Goal: Information Seeking & Learning: Learn about a topic

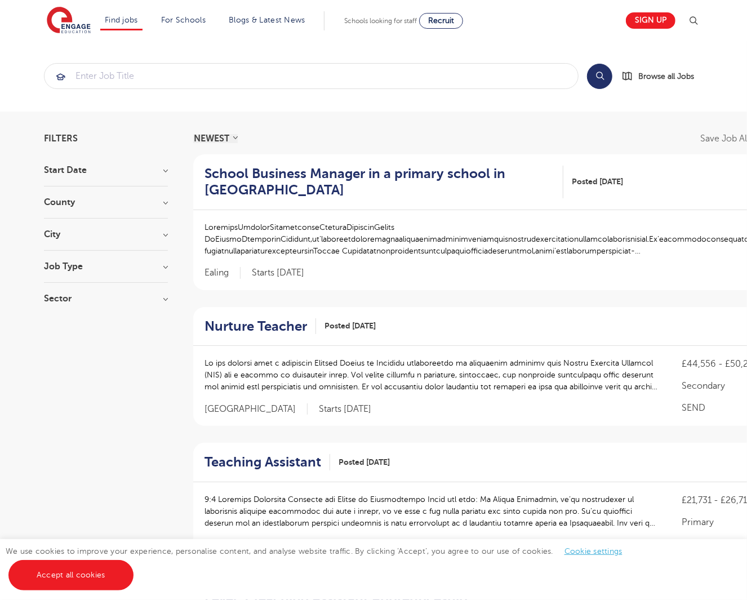
click at [104, 196] on section "Start Date September 88 November 20 October 20 January 2 Show more County Londo…" at bounding box center [106, 240] width 124 height 149
click at [61, 203] on h3 "County" at bounding box center [106, 202] width 124 height 9
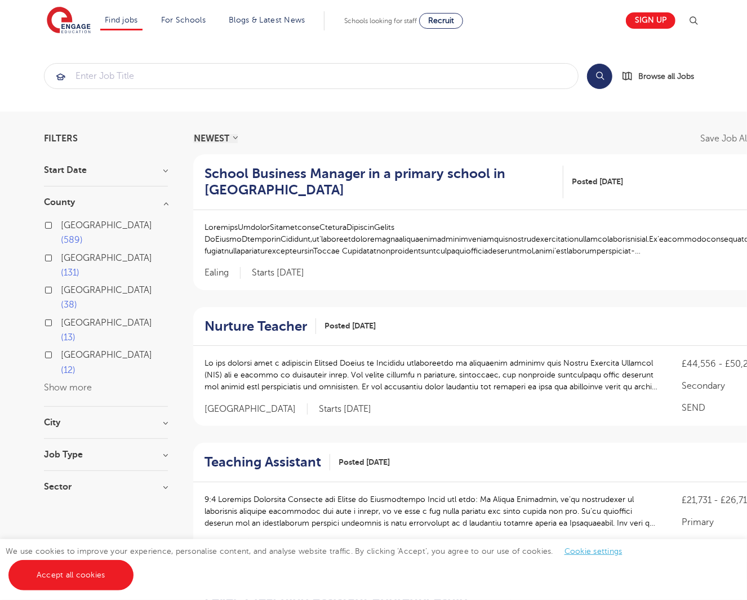
click at [91, 350] on span "East Sussex" at bounding box center [106, 355] width 91 height 10
click at [68, 350] on input "East Sussex 12" at bounding box center [64, 353] width 7 height 7
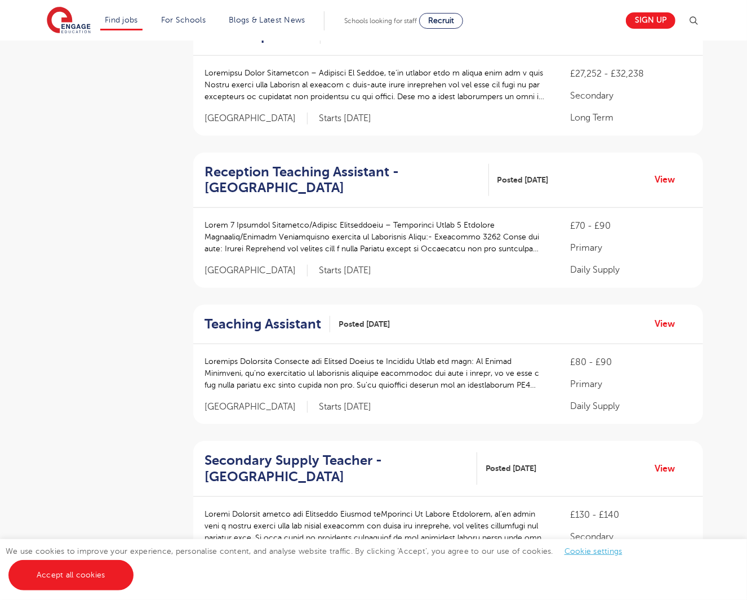
scroll to position [620, 0]
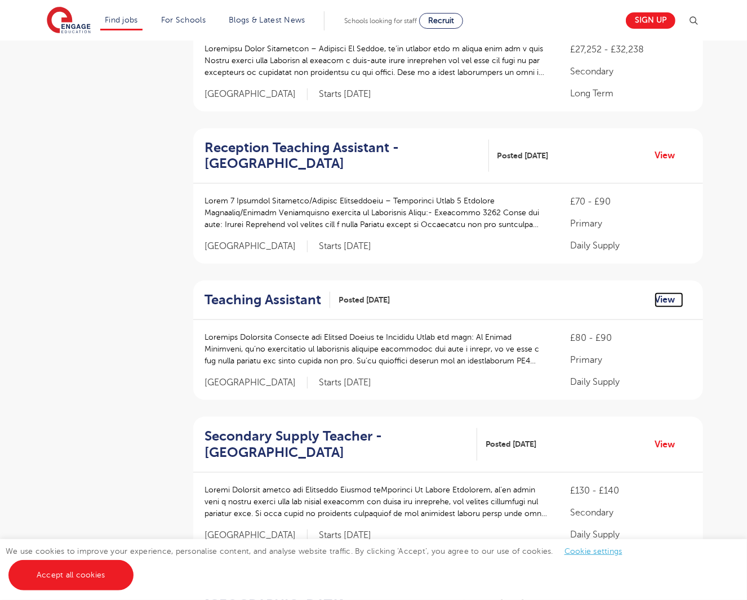
click at [659, 297] on link "View" at bounding box center [669, 299] width 29 height 15
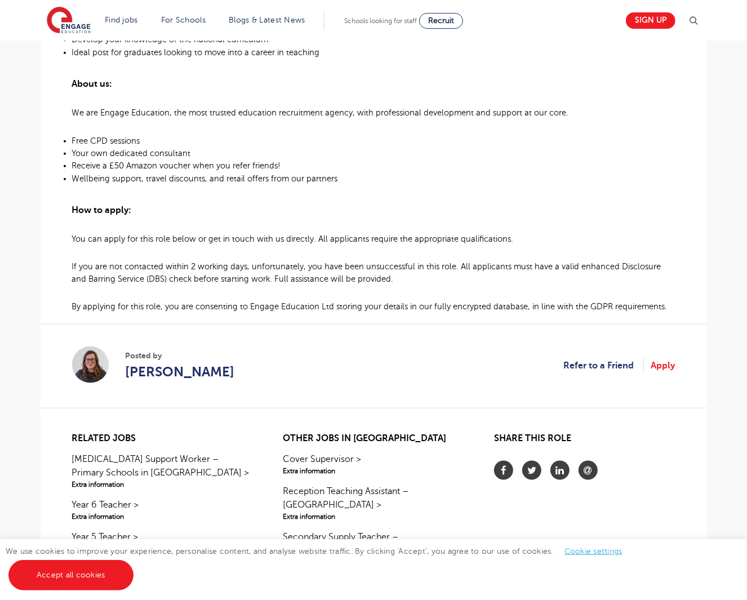
scroll to position [394, 0]
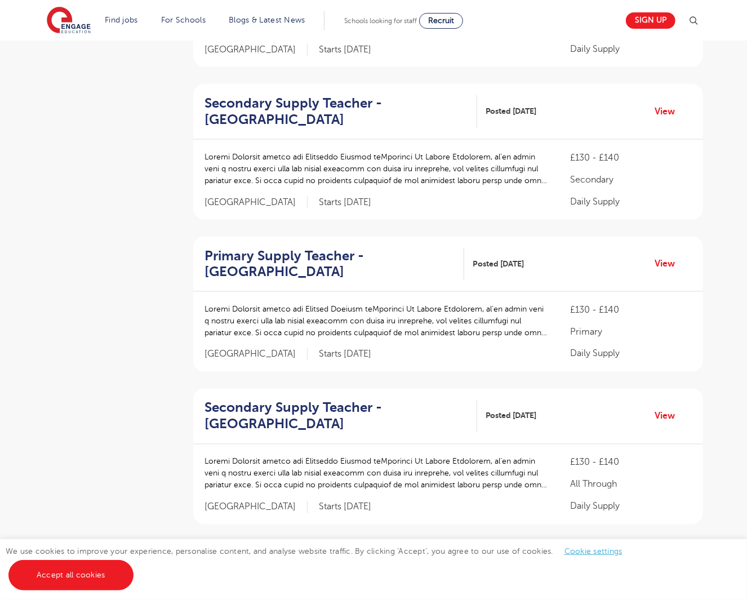
scroll to position [958, 0]
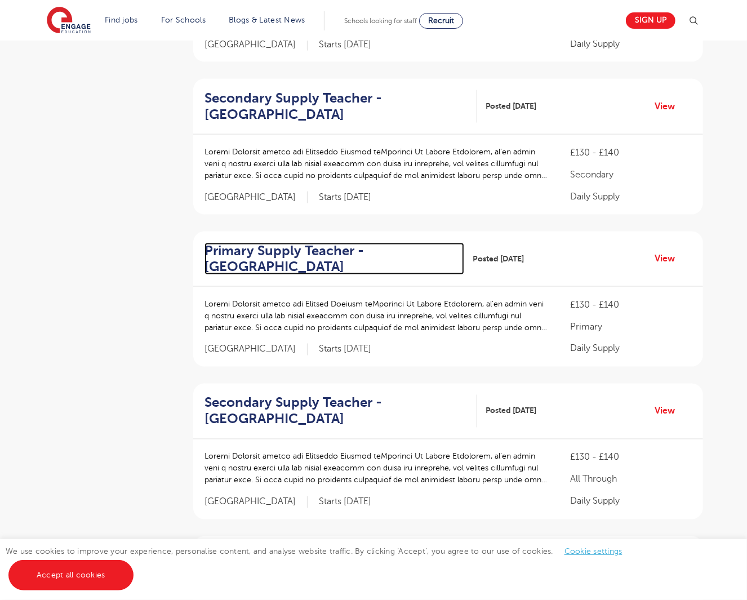
click at [244, 251] on h2 "Primary Supply Teacher - [GEOGRAPHIC_DATA]" at bounding box center [330, 259] width 251 height 33
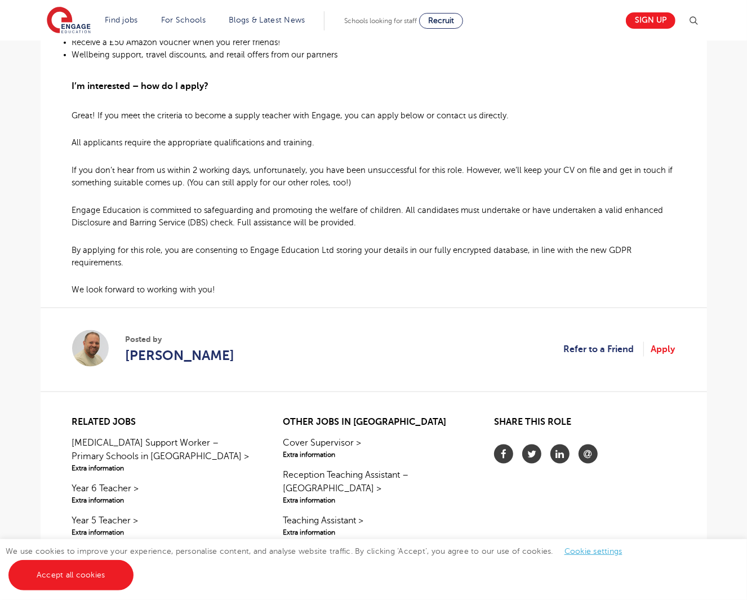
scroll to position [789, 0]
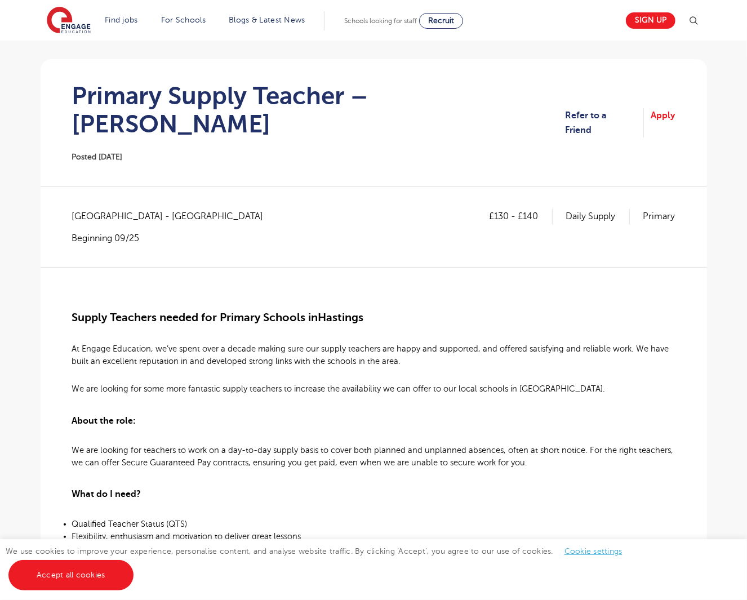
scroll to position [0, 0]
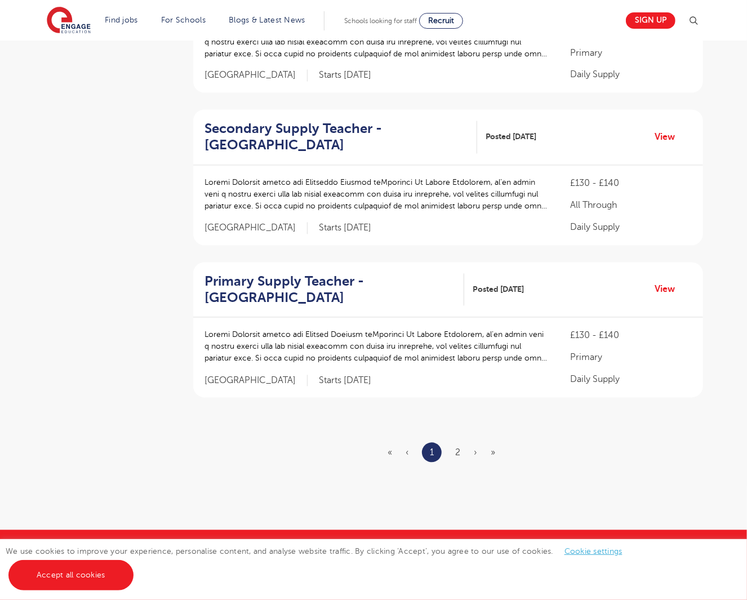
scroll to position [1240, 0]
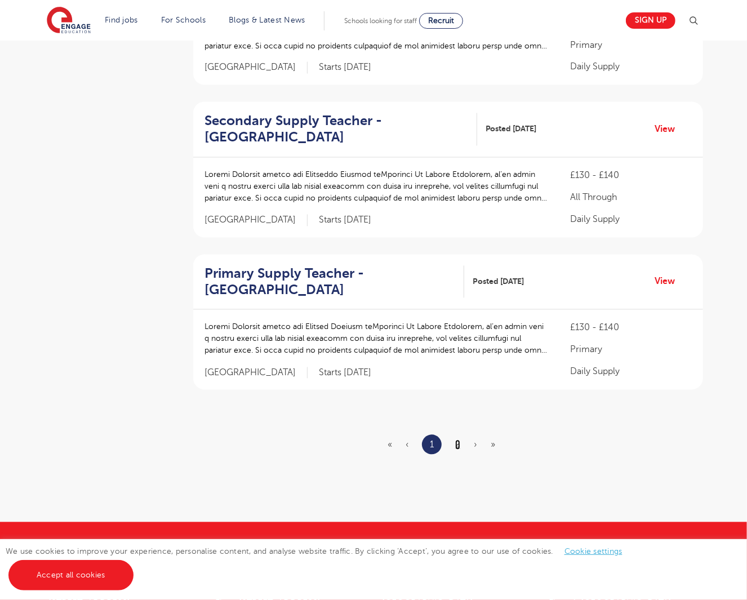
click at [457, 444] on link "2" at bounding box center [457, 445] width 5 height 10
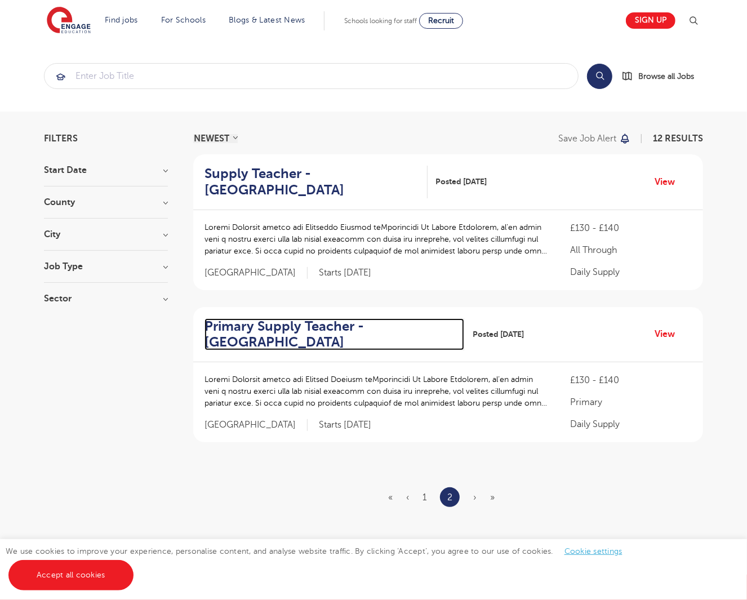
click at [247, 331] on h2 "Primary Supply Teacher - Eastbourne" at bounding box center [330, 334] width 251 height 33
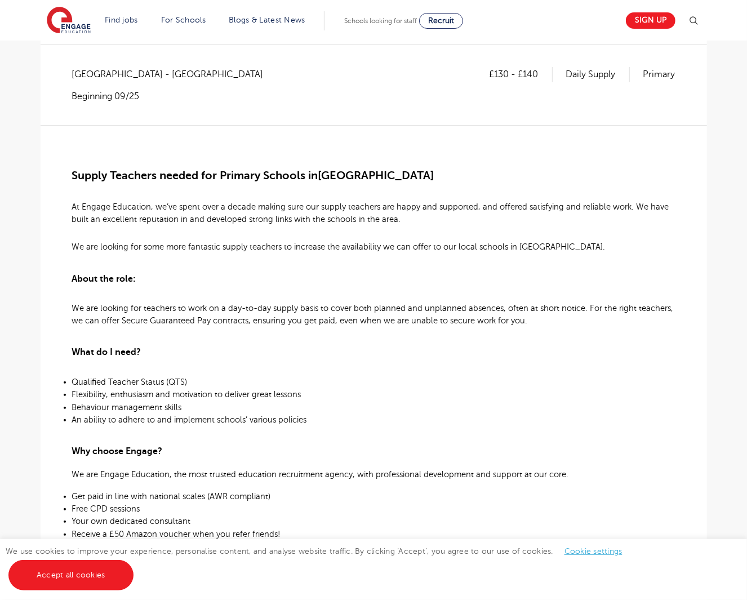
scroll to position [225, 0]
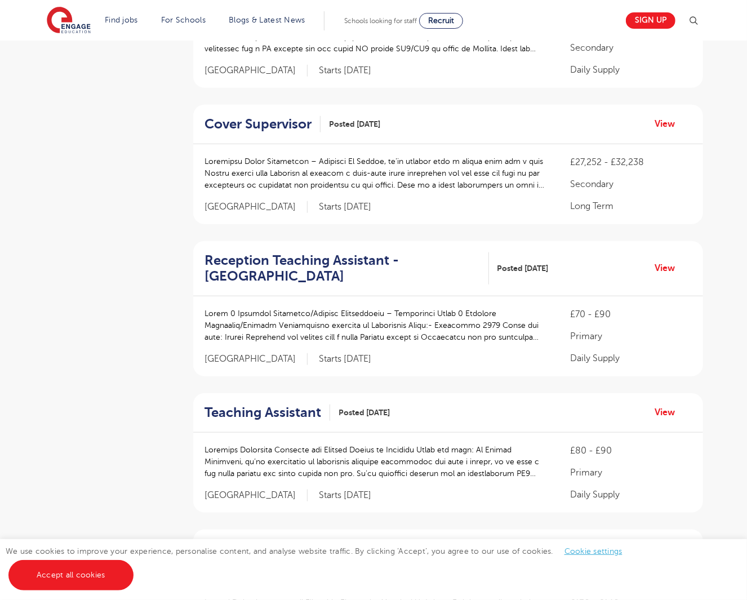
scroll to position [563, 0]
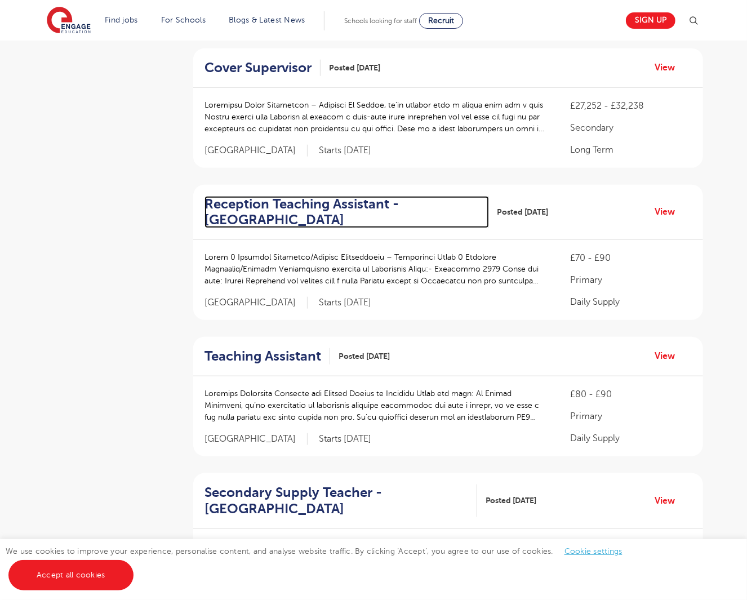
click at [316, 201] on h2 "Reception Teaching Assistant - [GEOGRAPHIC_DATA]" at bounding box center [343, 212] width 276 height 33
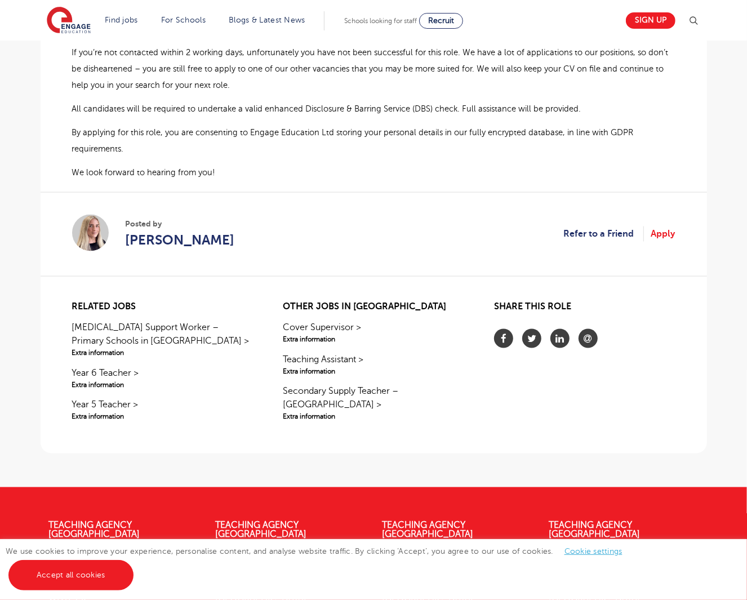
scroll to position [958, 0]
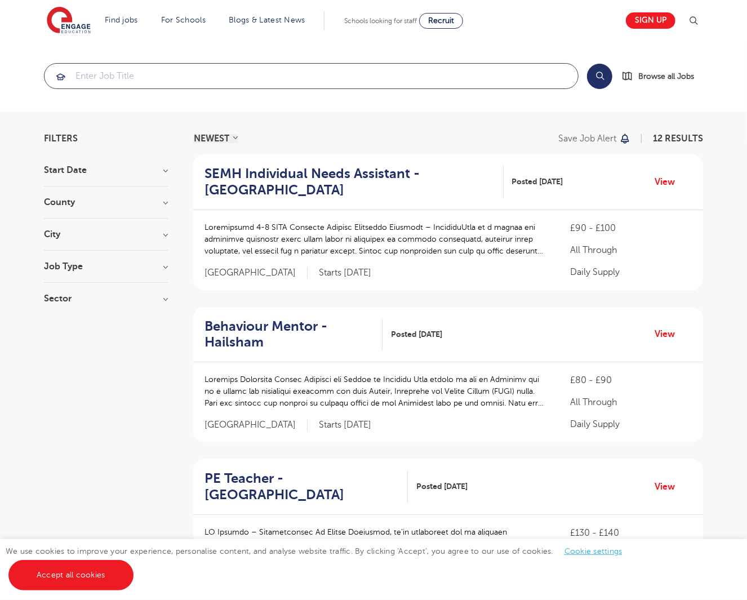
click at [295, 66] on input "search" at bounding box center [312, 76] width 534 height 25
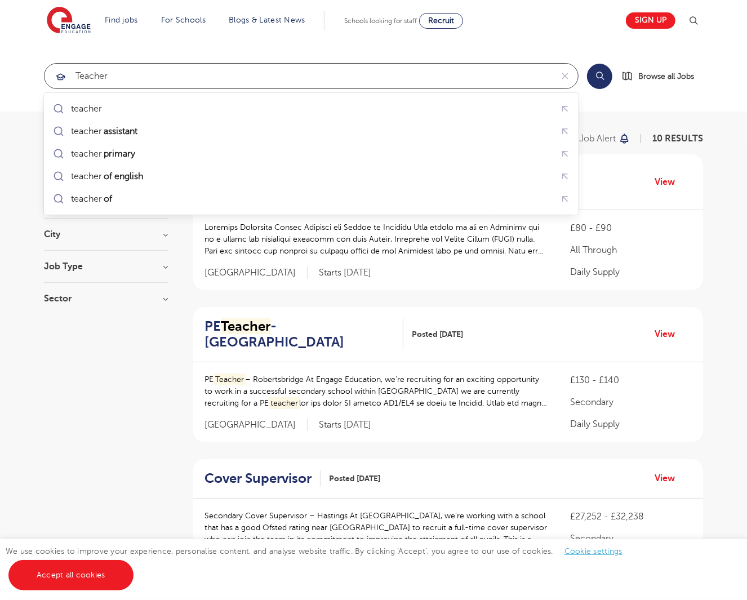
type input "teacher"
click button "Submit" at bounding box center [0, 0] width 0 height 0
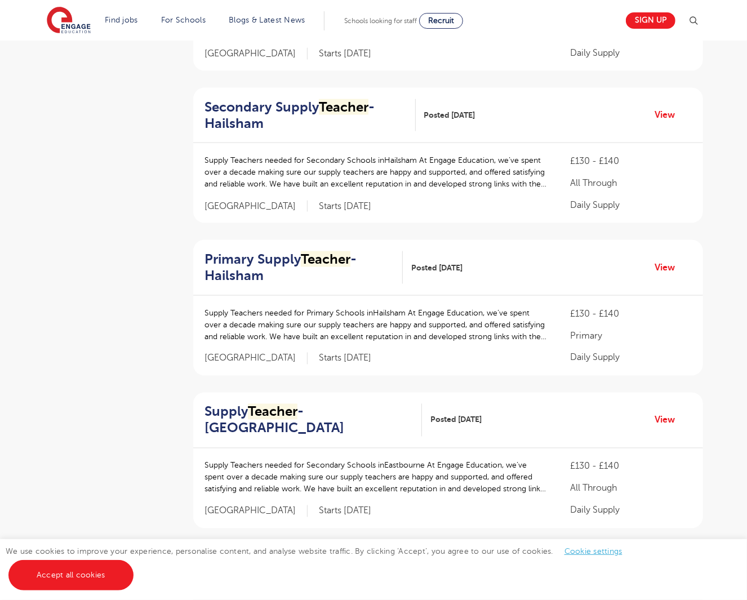
scroll to position [1014, 0]
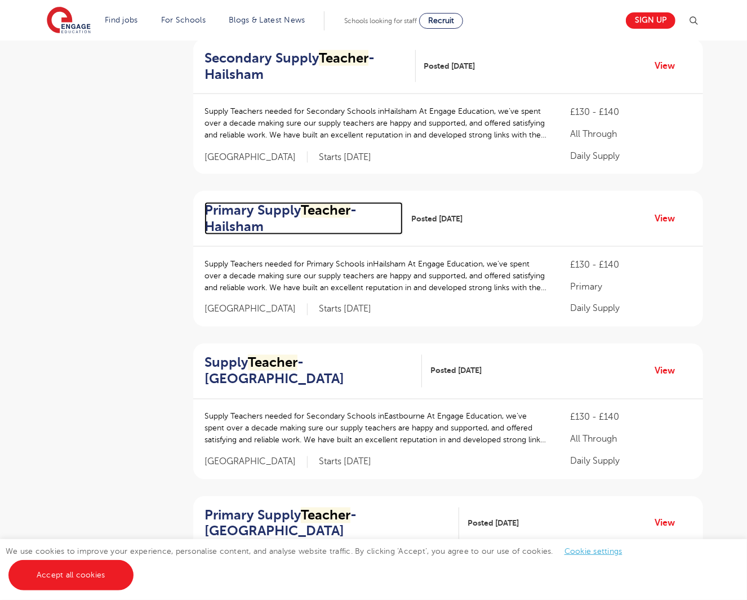
click at [279, 206] on h2 "Primary Supply Teacher - Hailsham" at bounding box center [299, 218] width 189 height 33
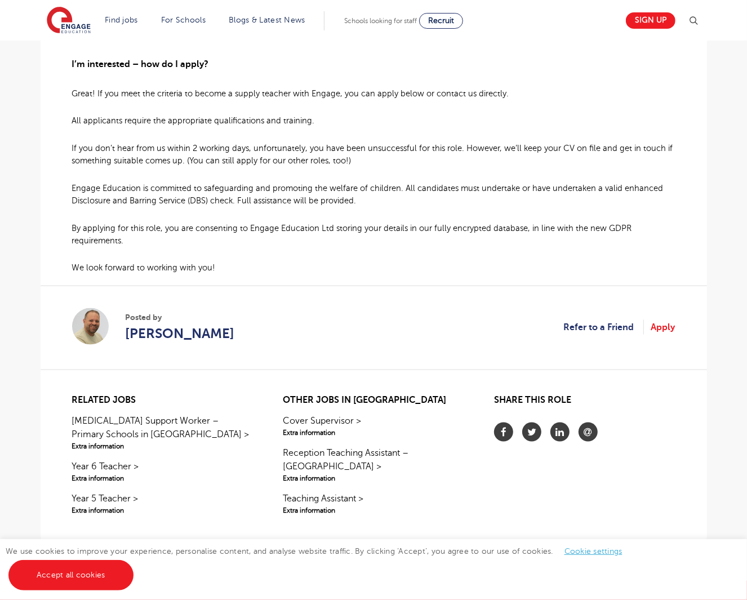
scroll to position [789, 0]
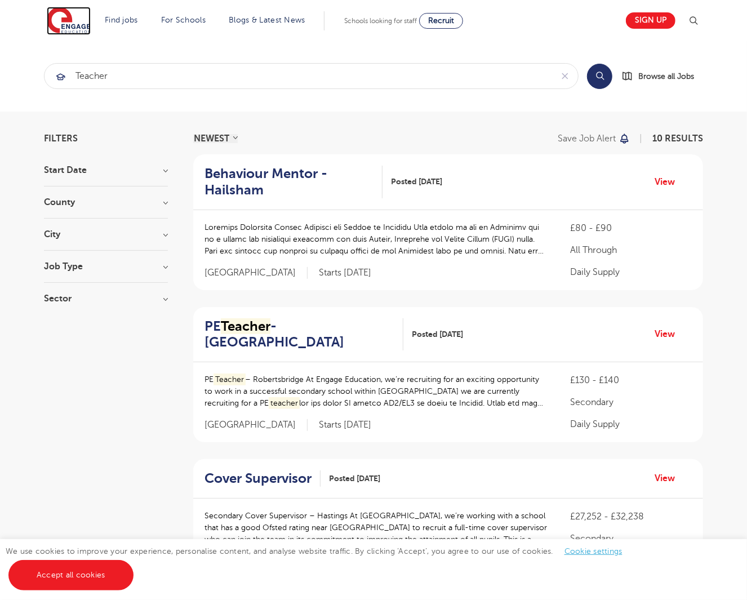
click at [71, 13] on img at bounding box center [69, 21] width 44 height 28
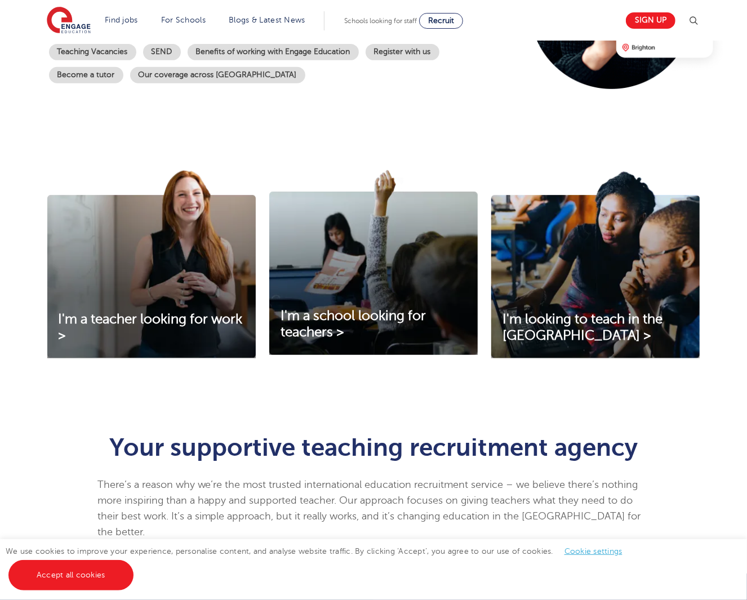
scroll to position [282, 0]
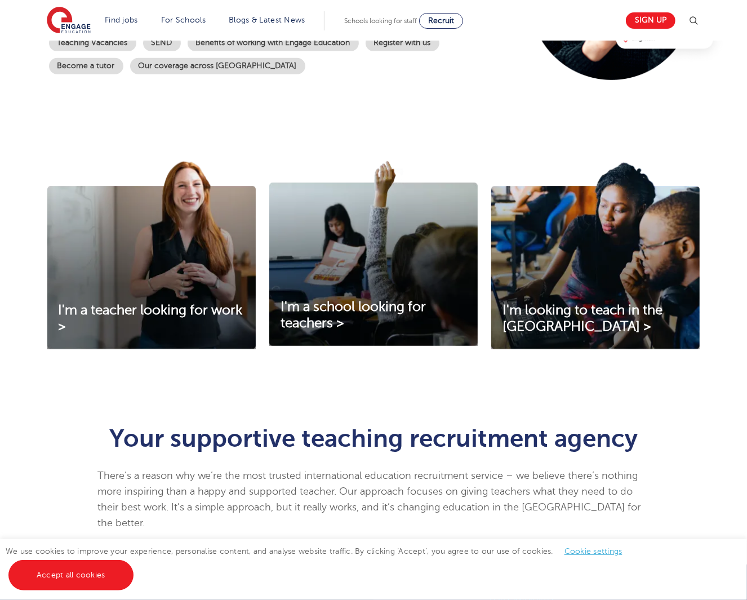
click at [39, 273] on div "I'm a teacher looking for work > I'm a school looking for teachers > I'm lookin…" at bounding box center [373, 264] width 683 height 233
click at [116, 309] on span "I'm a teacher looking for work >" at bounding box center [151, 319] width 184 height 32
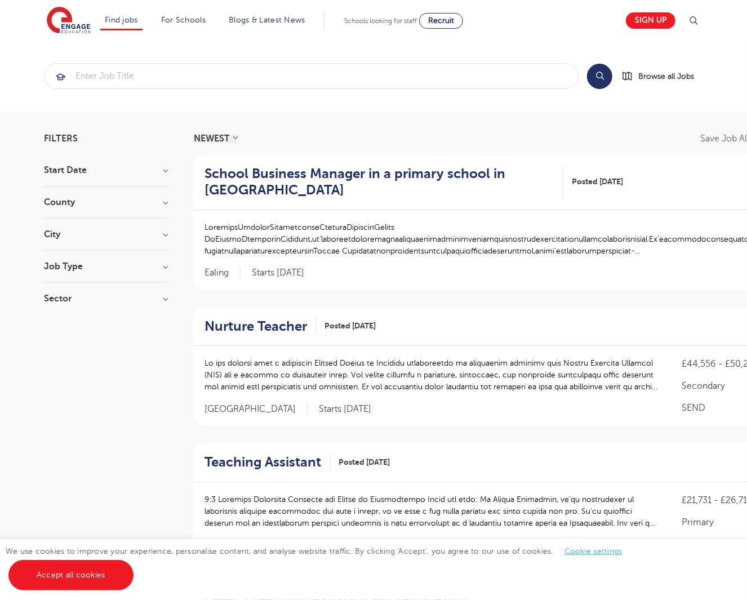
click at [97, 196] on section "Start Date September 88 [DATE] October [DATE] 2 Show more County [GEOGRAPHIC_DA…" at bounding box center [106, 240] width 124 height 149
click at [65, 199] on h3 "County" at bounding box center [106, 202] width 124 height 9
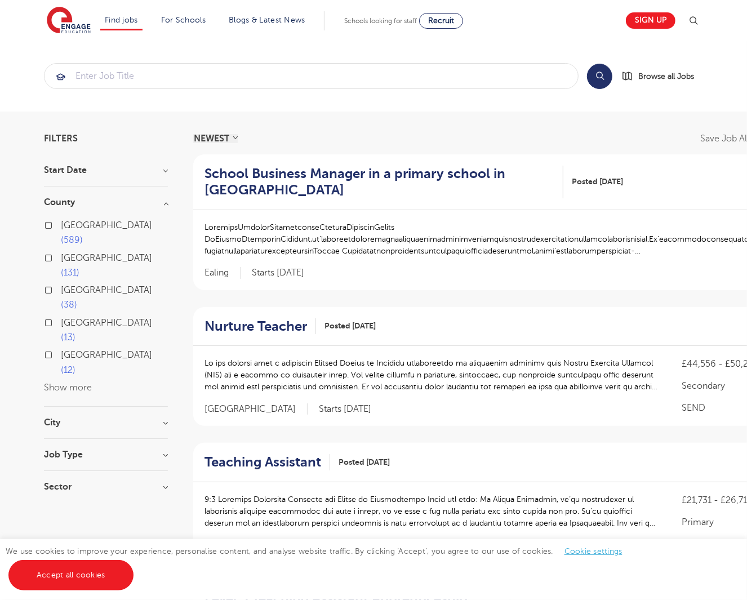
click at [78, 383] on button "Show more" at bounding box center [68, 388] width 48 height 10
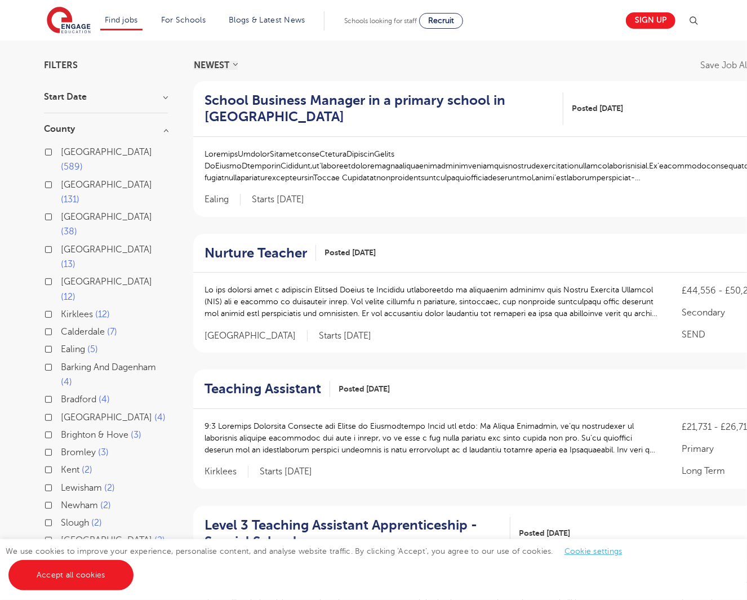
scroll to position [113, 0]
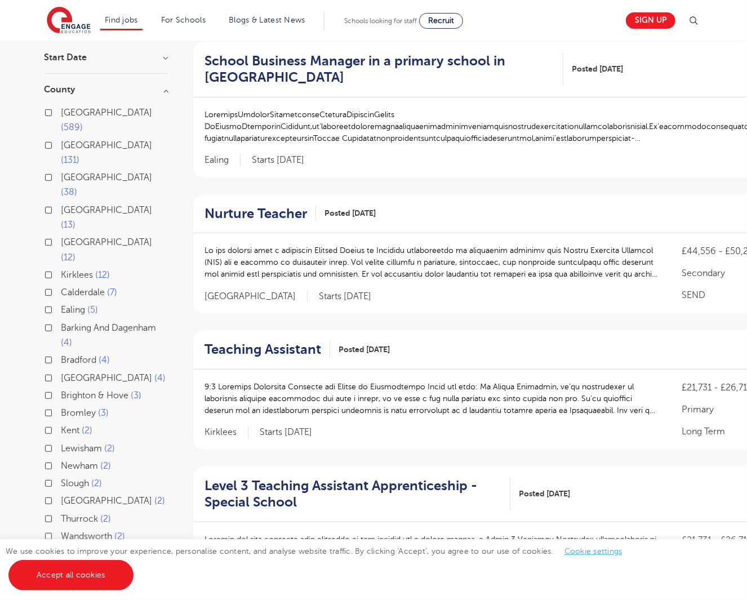
click at [78, 390] on span "Brighton & Hove" at bounding box center [95, 395] width 68 height 10
click at [68, 390] on input "Brighton & Hove 3" at bounding box center [64, 393] width 7 height 7
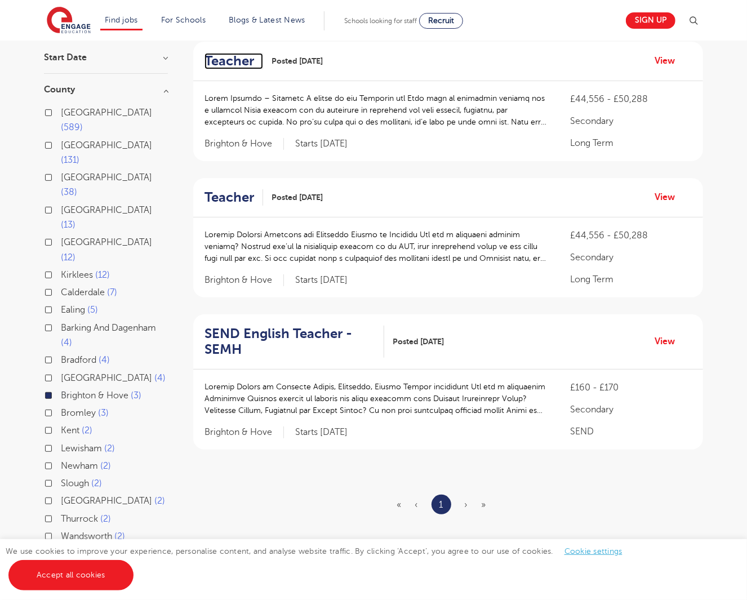
click at [237, 59] on h2 "Teacher" at bounding box center [230, 61] width 50 height 16
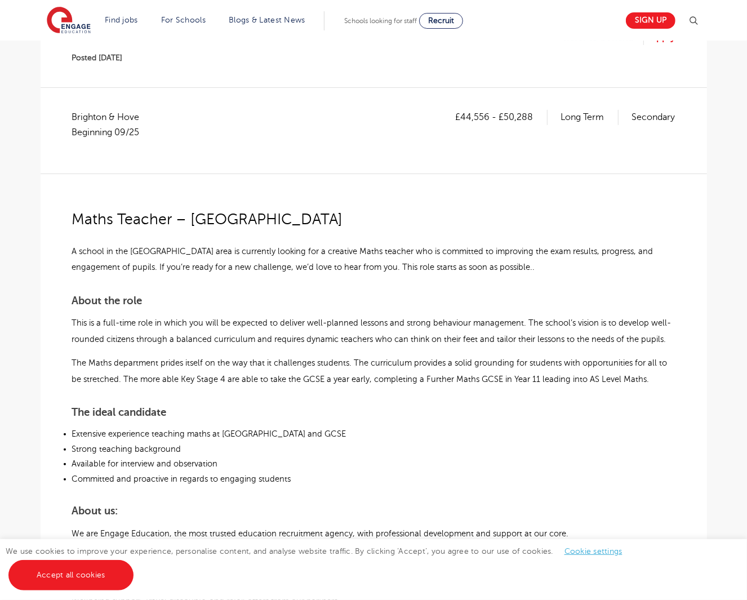
scroll to position [169, 0]
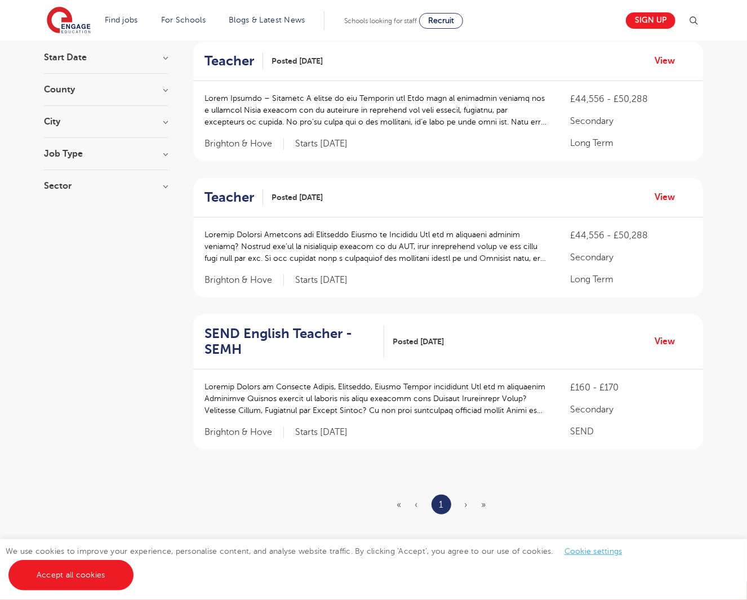
click at [465, 507] on span "›" at bounding box center [466, 505] width 3 height 10
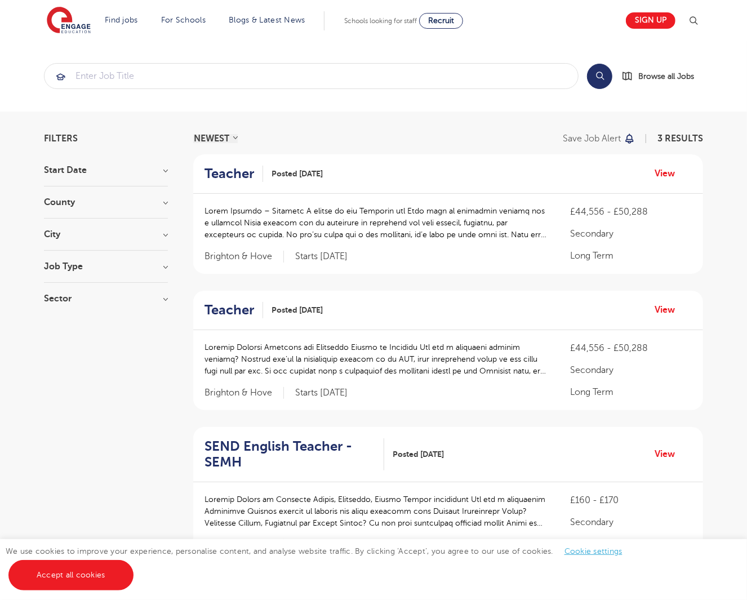
click at [128, 201] on h3 "County" at bounding box center [106, 202] width 124 height 9
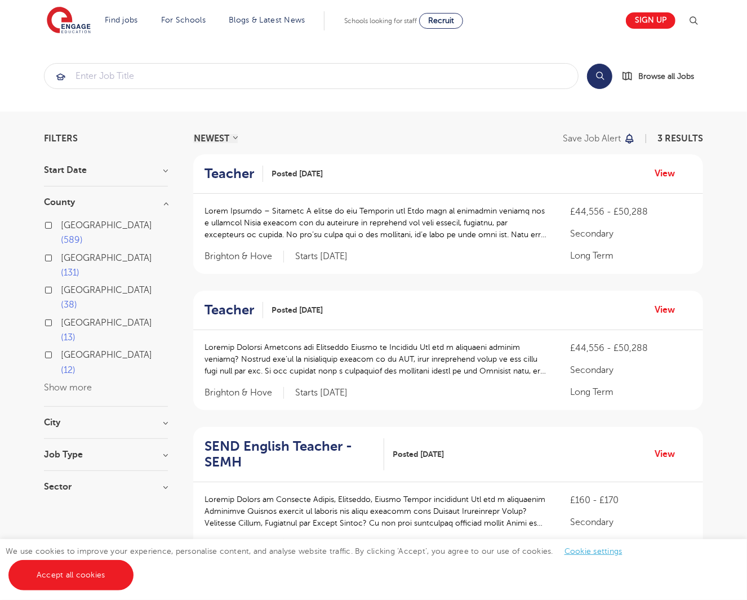
click at [81, 383] on button "Show more" at bounding box center [68, 388] width 48 height 10
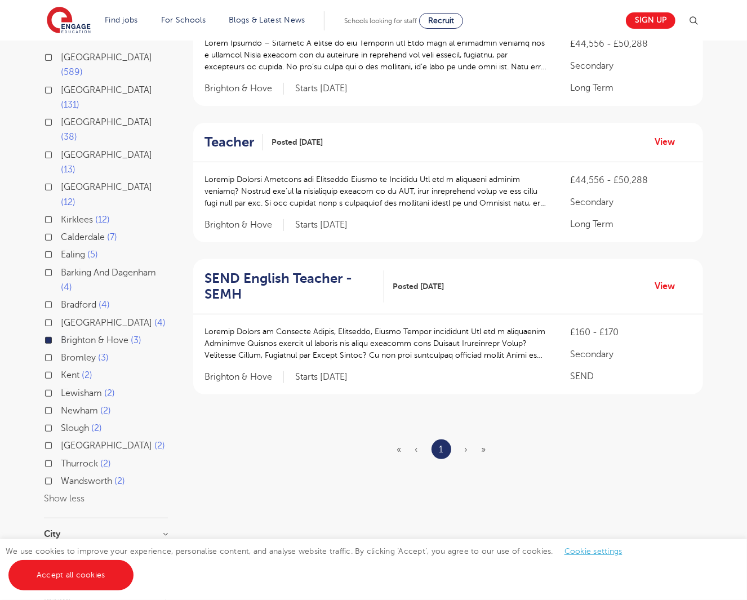
scroll to position [169, 0]
click at [44, 332] on div "Brighton & Hove 3" at bounding box center [106, 340] width 124 height 17
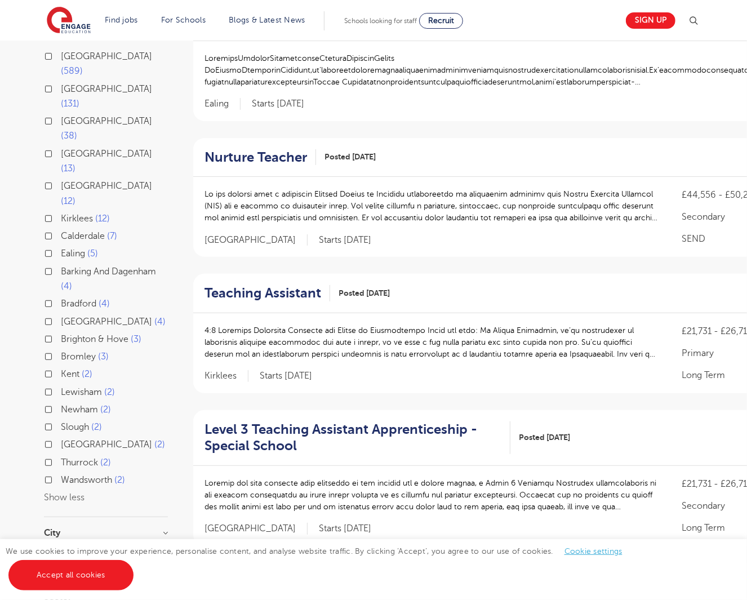
click at [61, 146] on label "West Sussex 13" at bounding box center [114, 161] width 107 height 30
click at [61, 149] on input "West Sussex 13" at bounding box center [64, 152] width 7 height 7
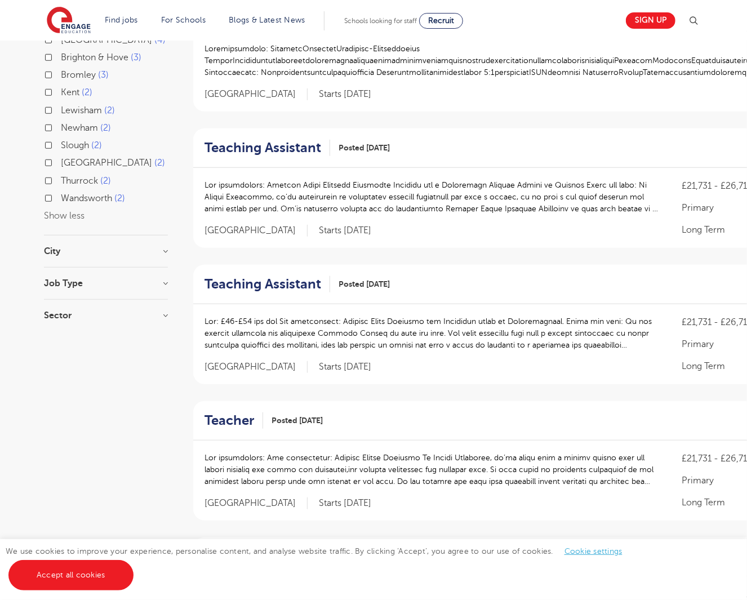
scroll to position [507, 0]
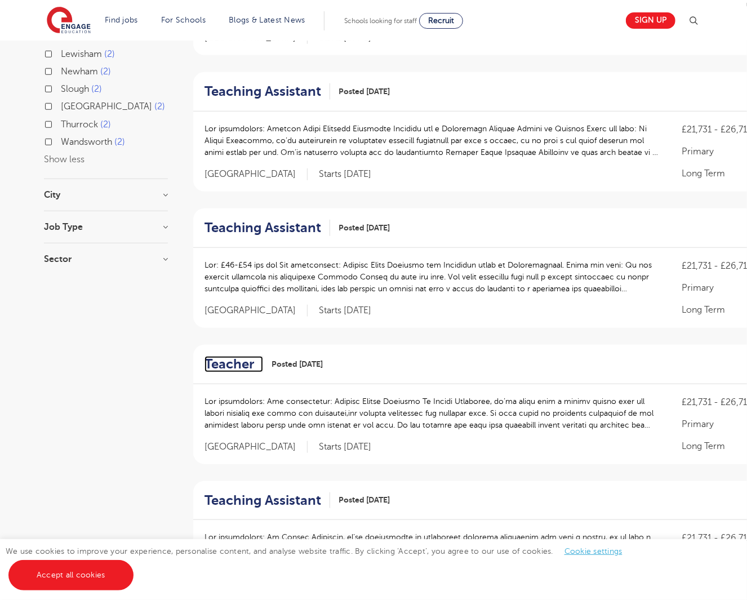
click at [245, 363] on h2 "Teacher" at bounding box center [230, 364] width 50 height 16
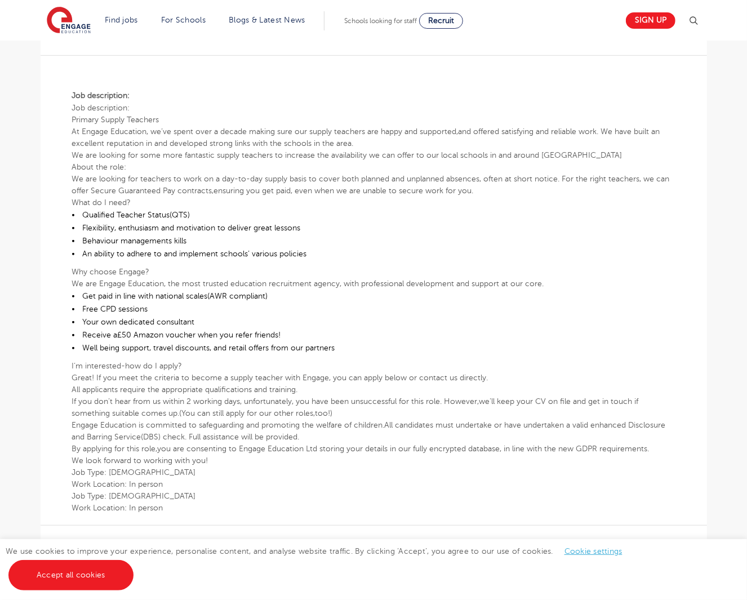
scroll to position [338, 0]
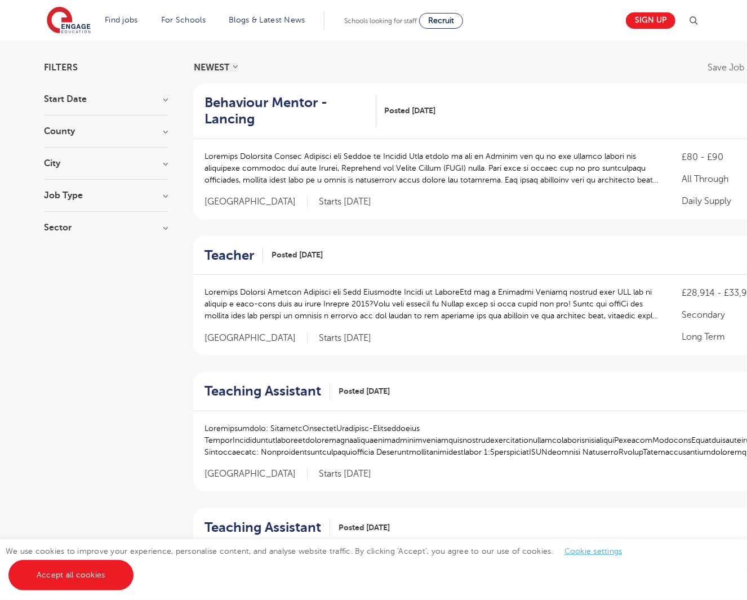
scroll to position [56, 0]
